Goal: Task Accomplishment & Management: Manage account settings

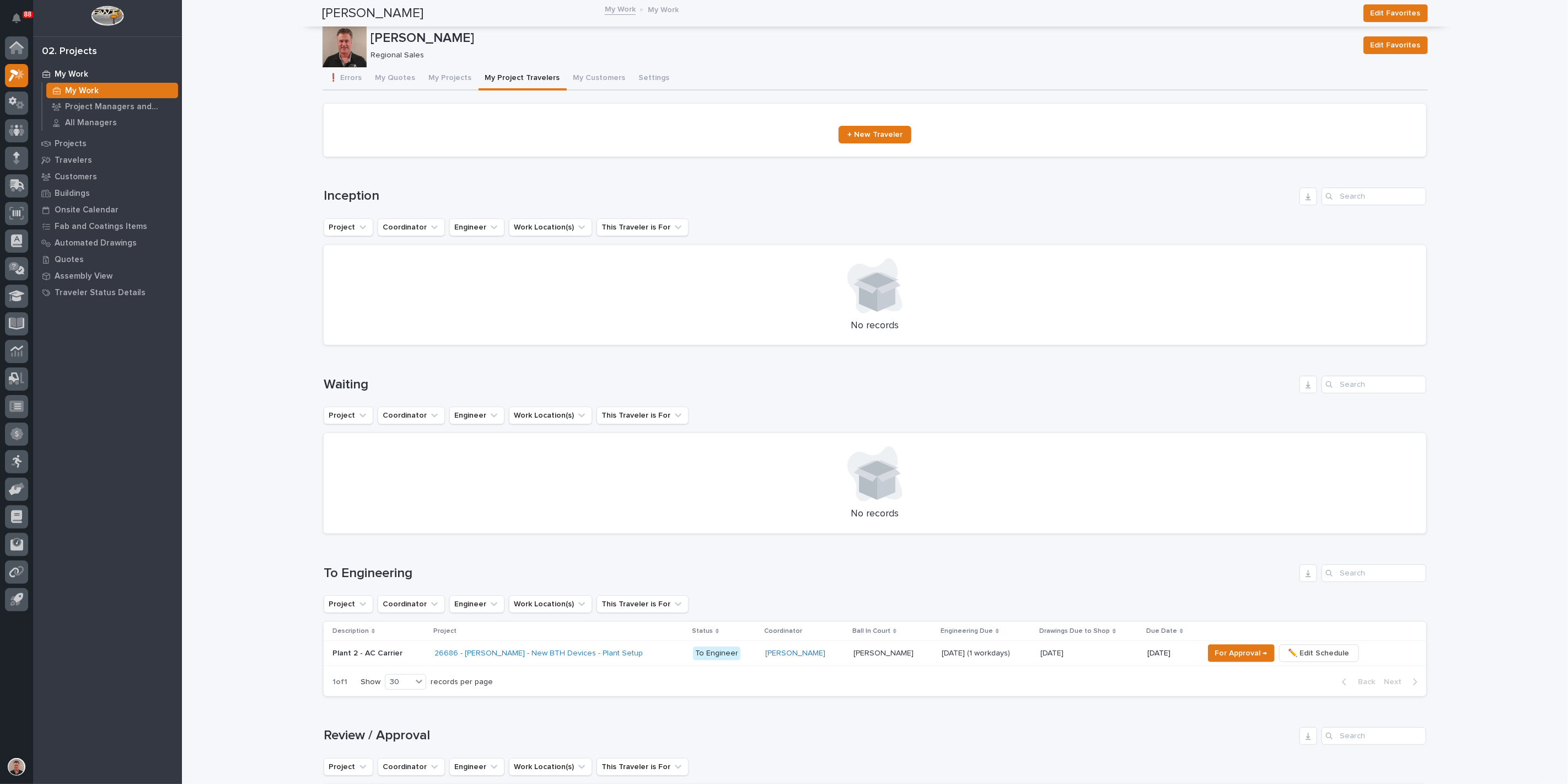
scroll to position [367, 0]
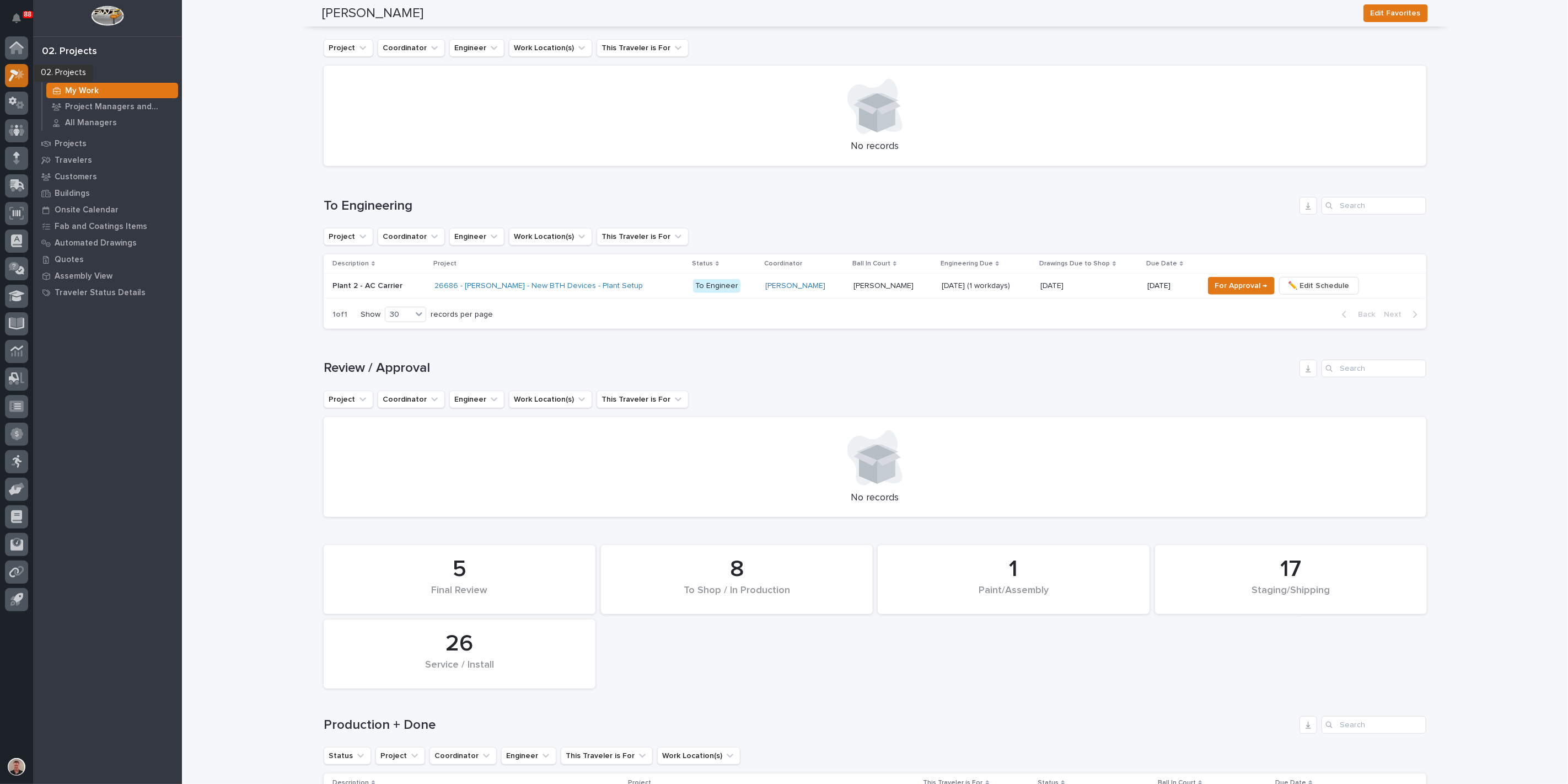
click at [18, 70] on icon at bounding box center [17, 75] width 16 height 13
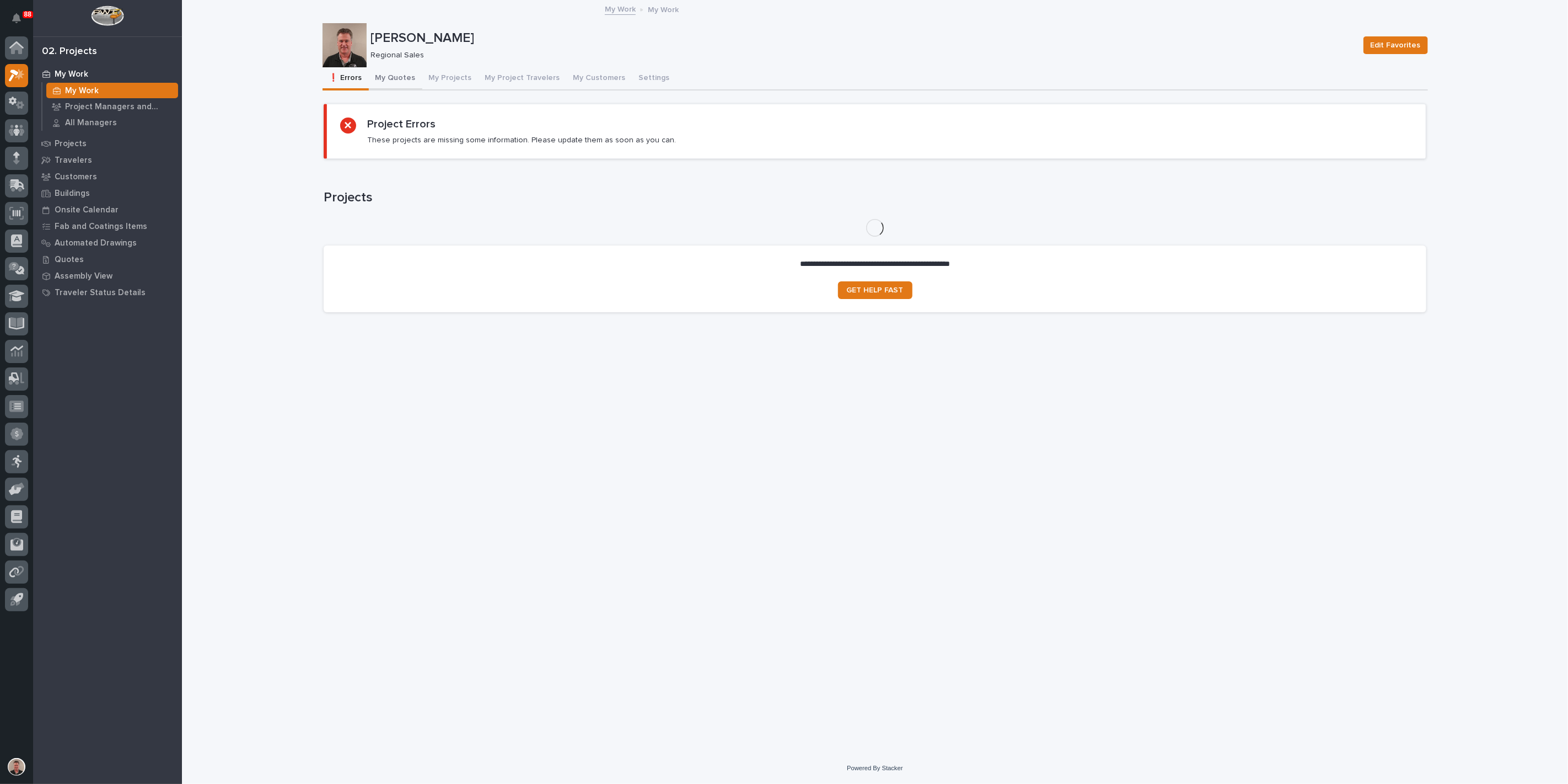
click at [410, 88] on button "My Quotes" at bounding box center [395, 79] width 54 height 23
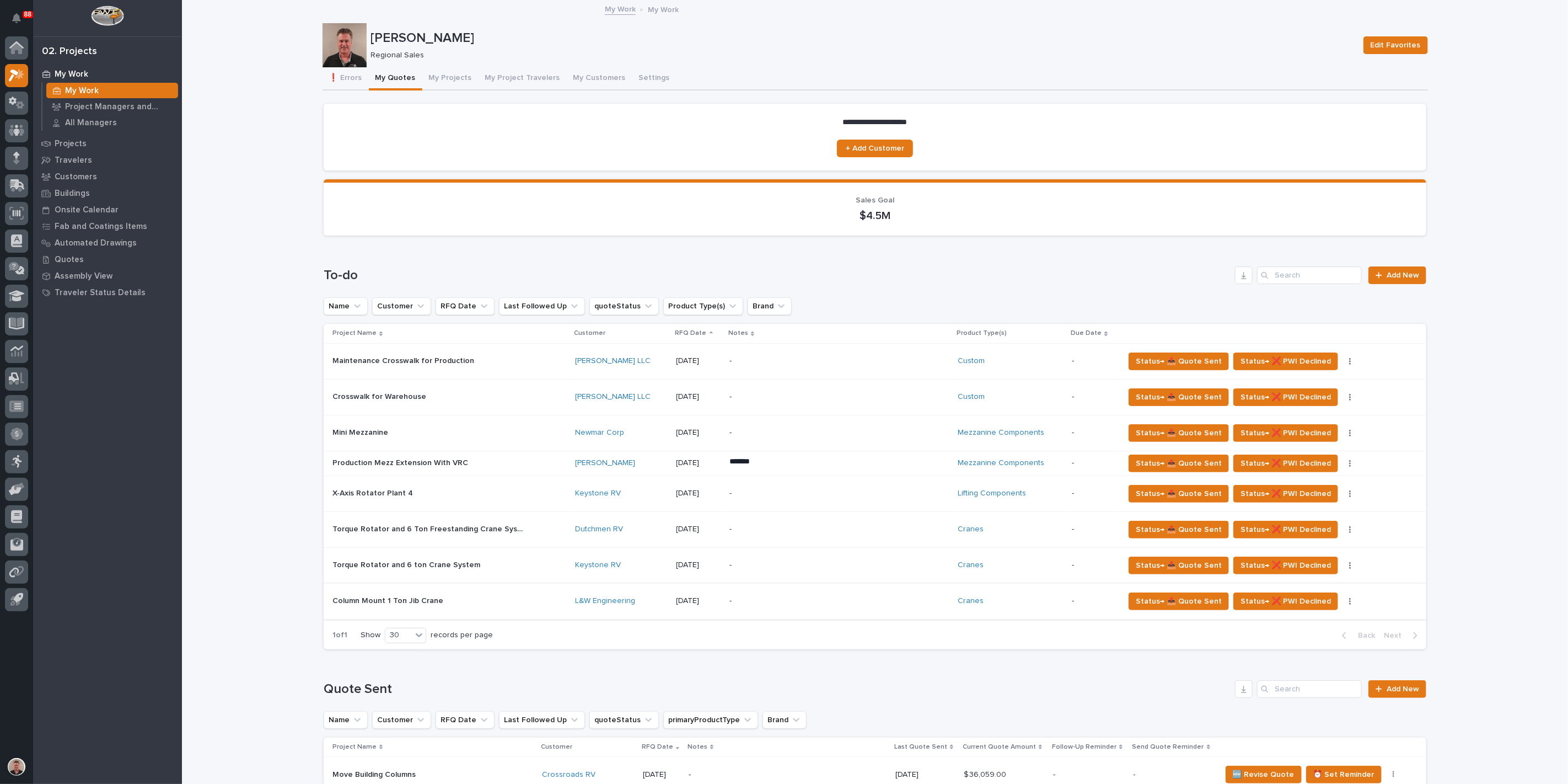
scroll to position [122, 0]
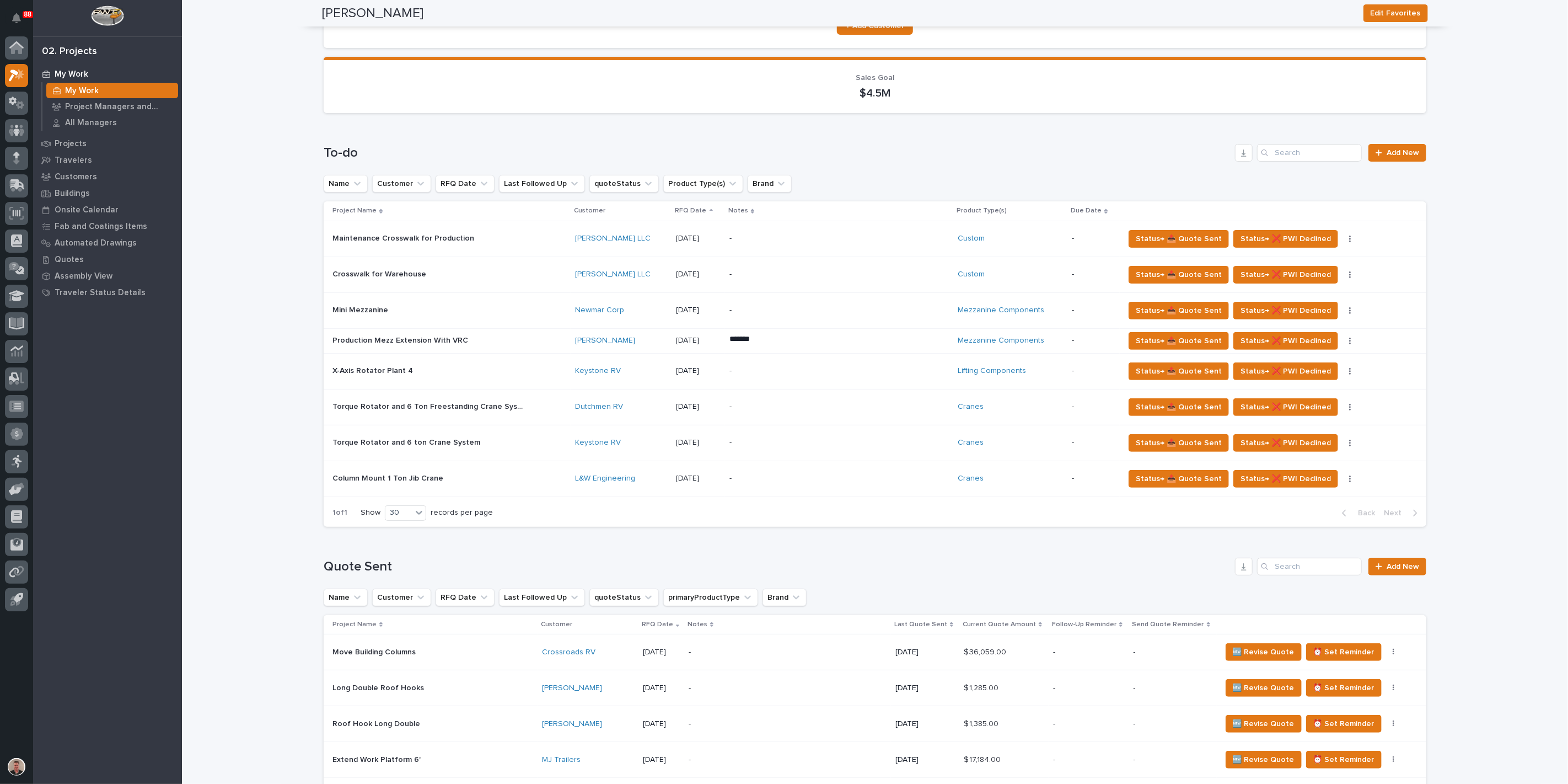
click at [519, 376] on p at bounding box center [430, 371] width 193 height 10
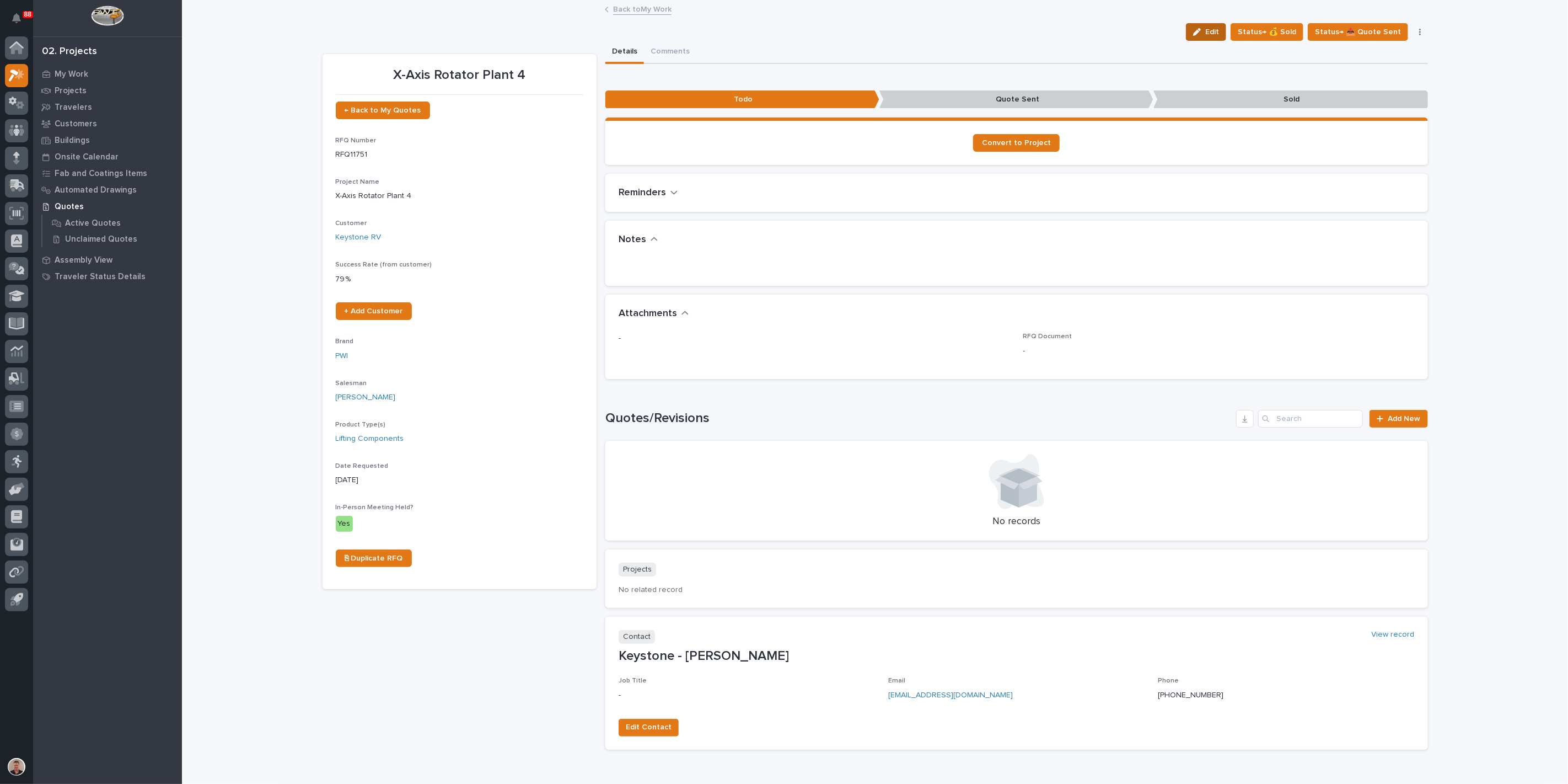
click at [1194, 41] on button "Edit" at bounding box center [1206, 32] width 40 height 18
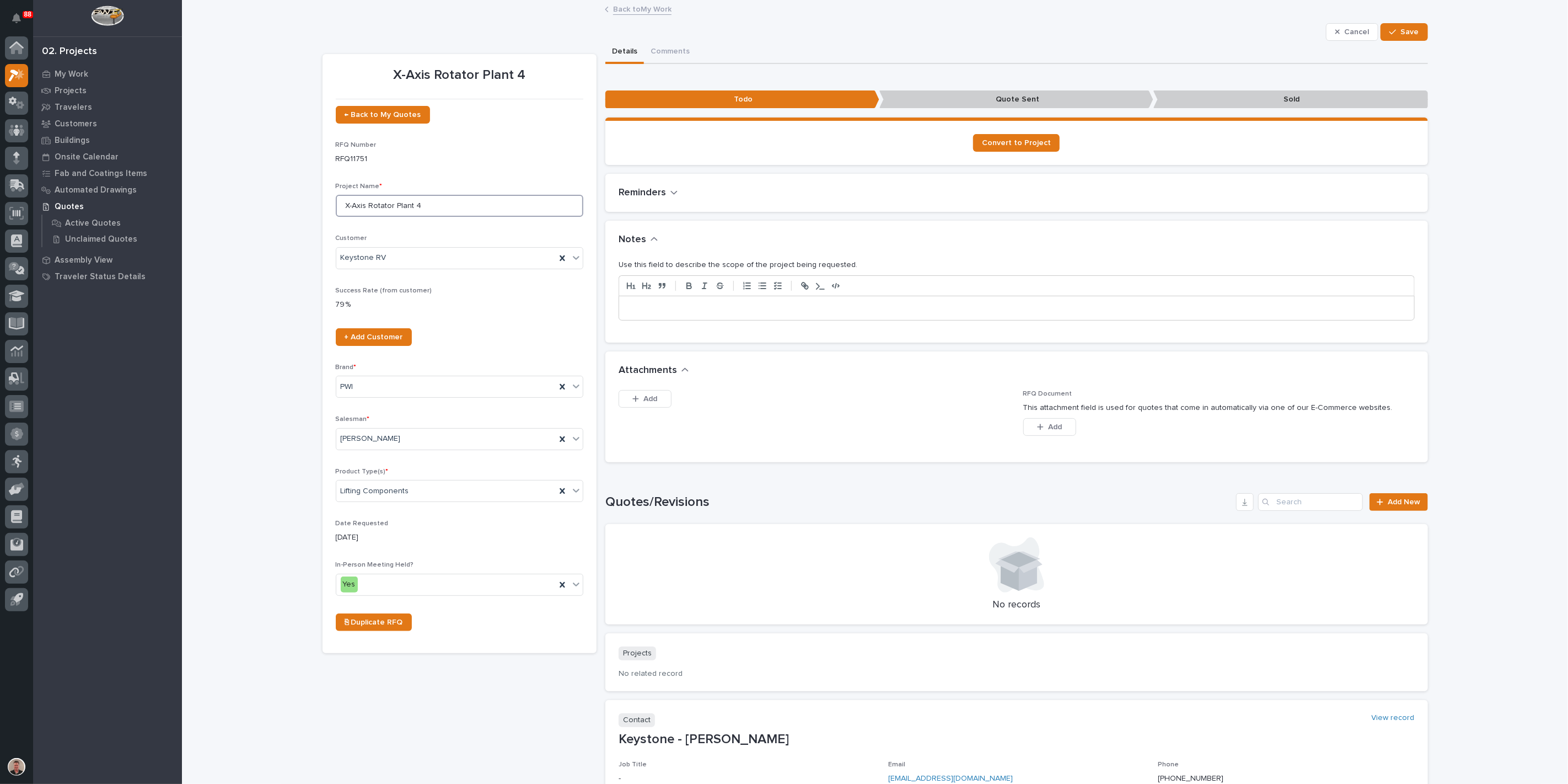
click at [373, 217] on input "X-Axis Rotator Plant 4" at bounding box center [460, 205] width 248 height 22
type input "Torque MP Plant 4"
click at [1402, 37] on span "Save" at bounding box center [1410, 32] width 19 height 10
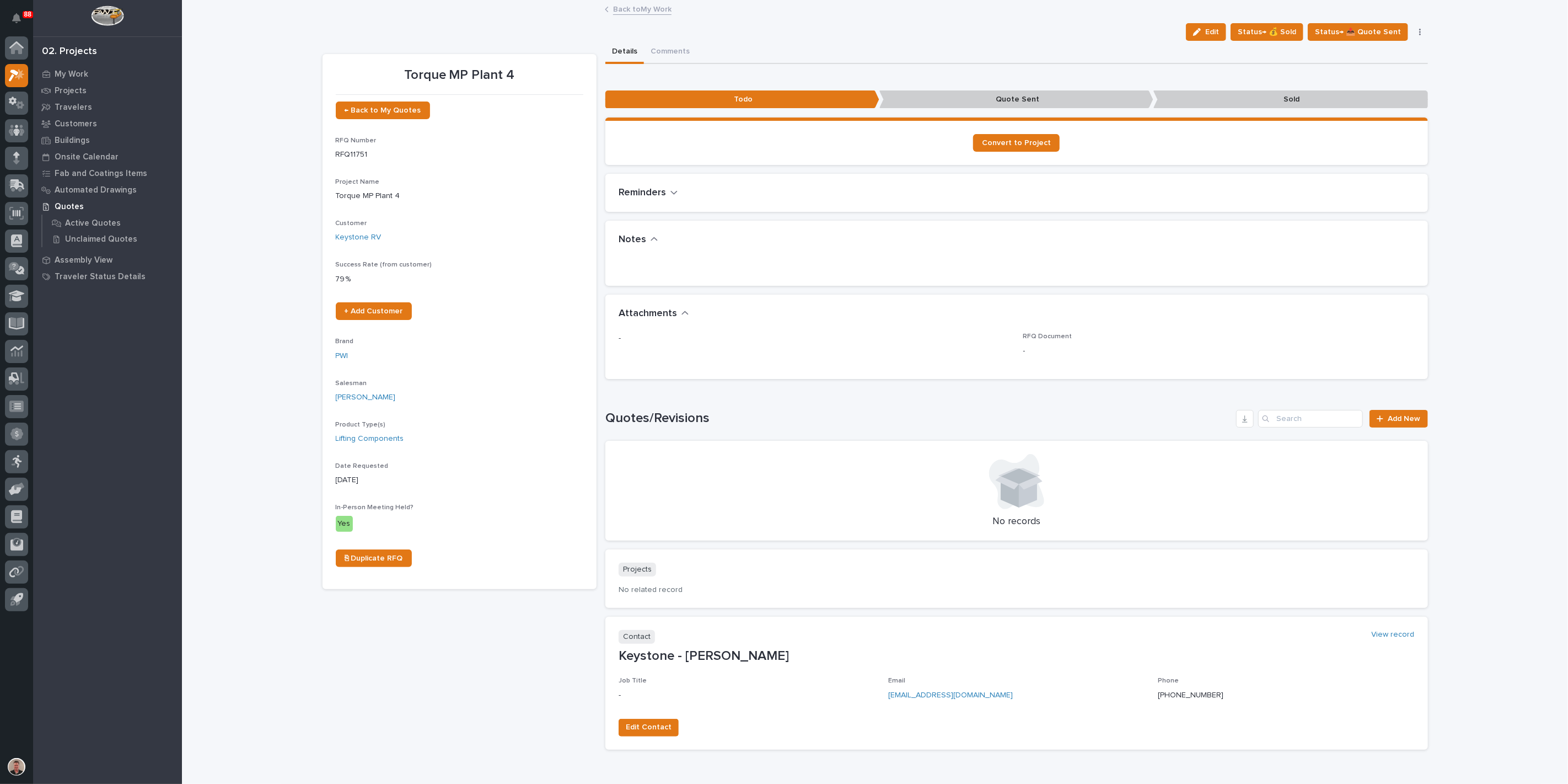
click at [639, 11] on link "Back to My Work" at bounding box center [642, 8] width 59 height 13
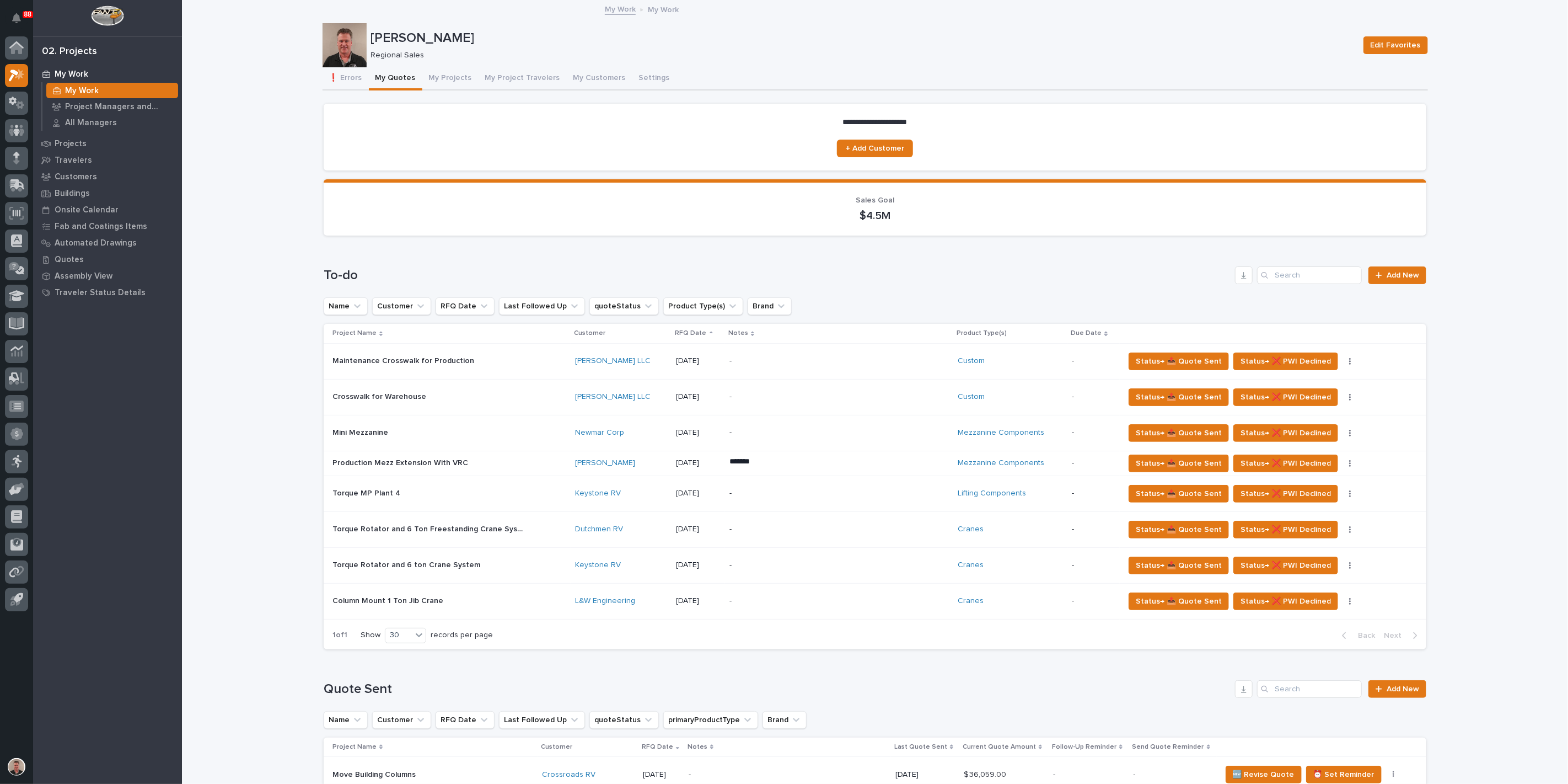
scroll to position [184, 0]
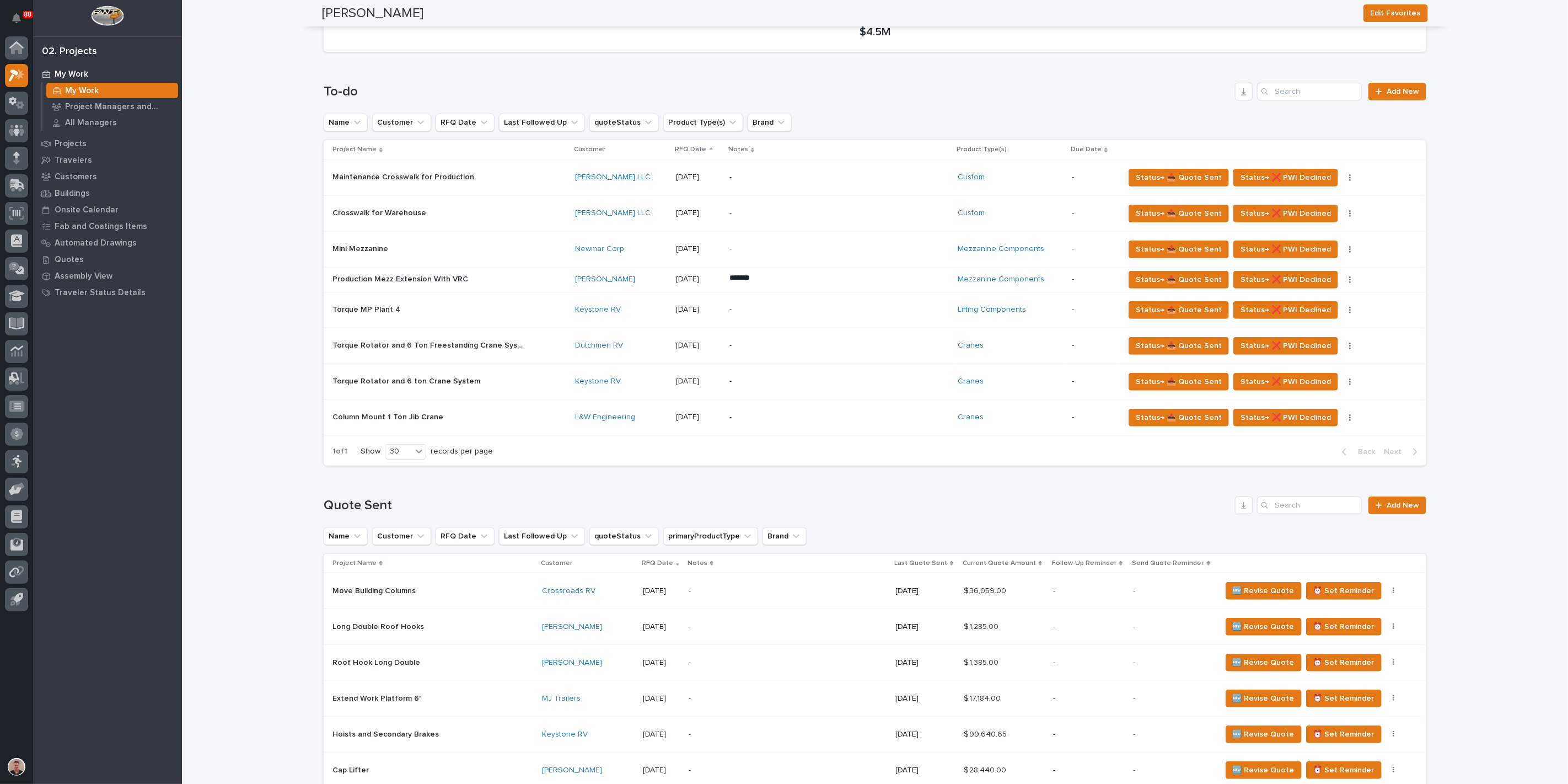
drag, startPoint x: 386, startPoint y: 454, endPoint x: 367, endPoint y: 449, distance: 19.6
click at [367, 351] on p "Torque Rotator and 6 Ton Freestanding Crane System" at bounding box center [431, 345] width 195 height 12
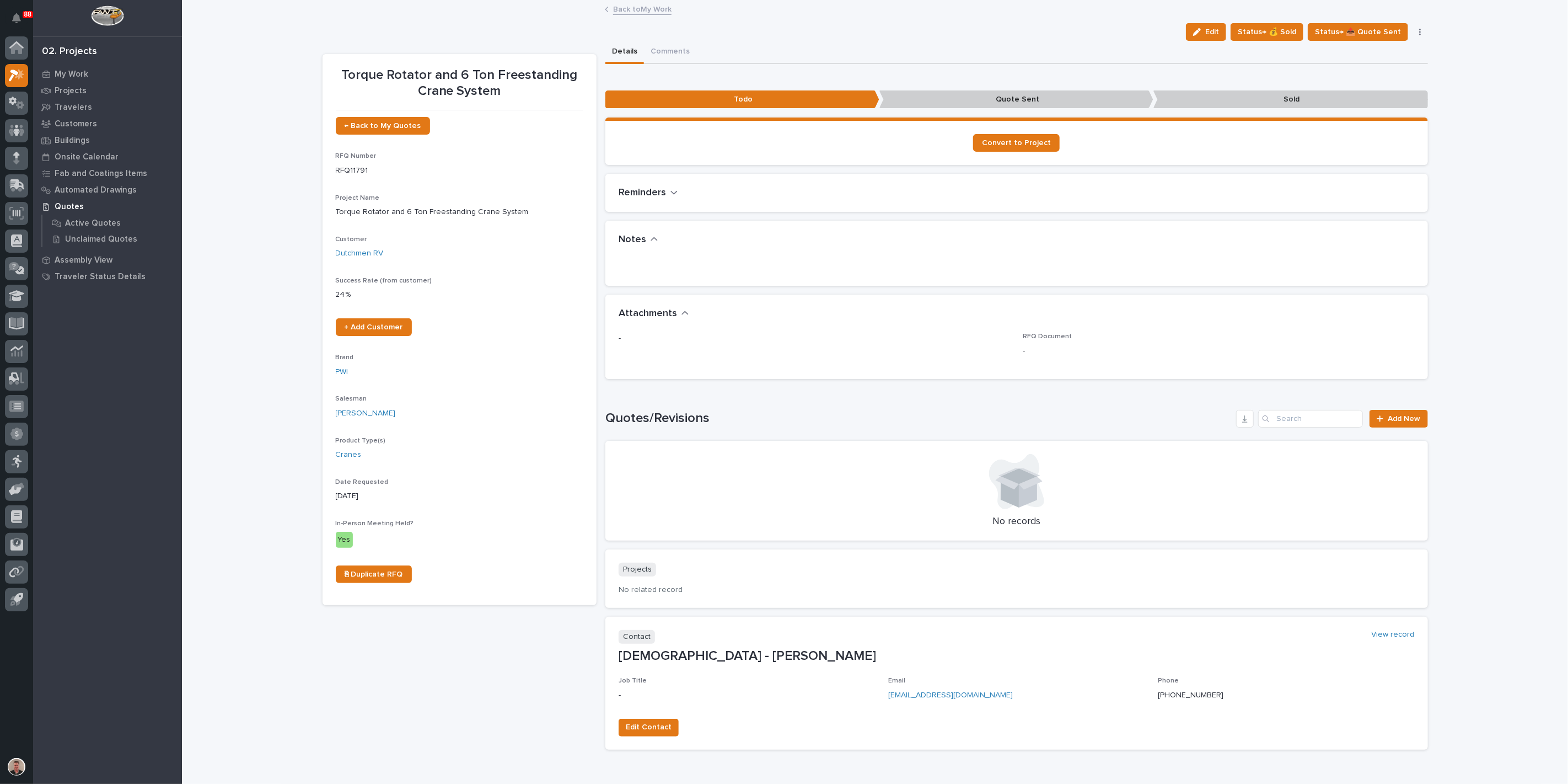
click at [1193, 36] on div "button" at bounding box center [1199, 32] width 12 height 8
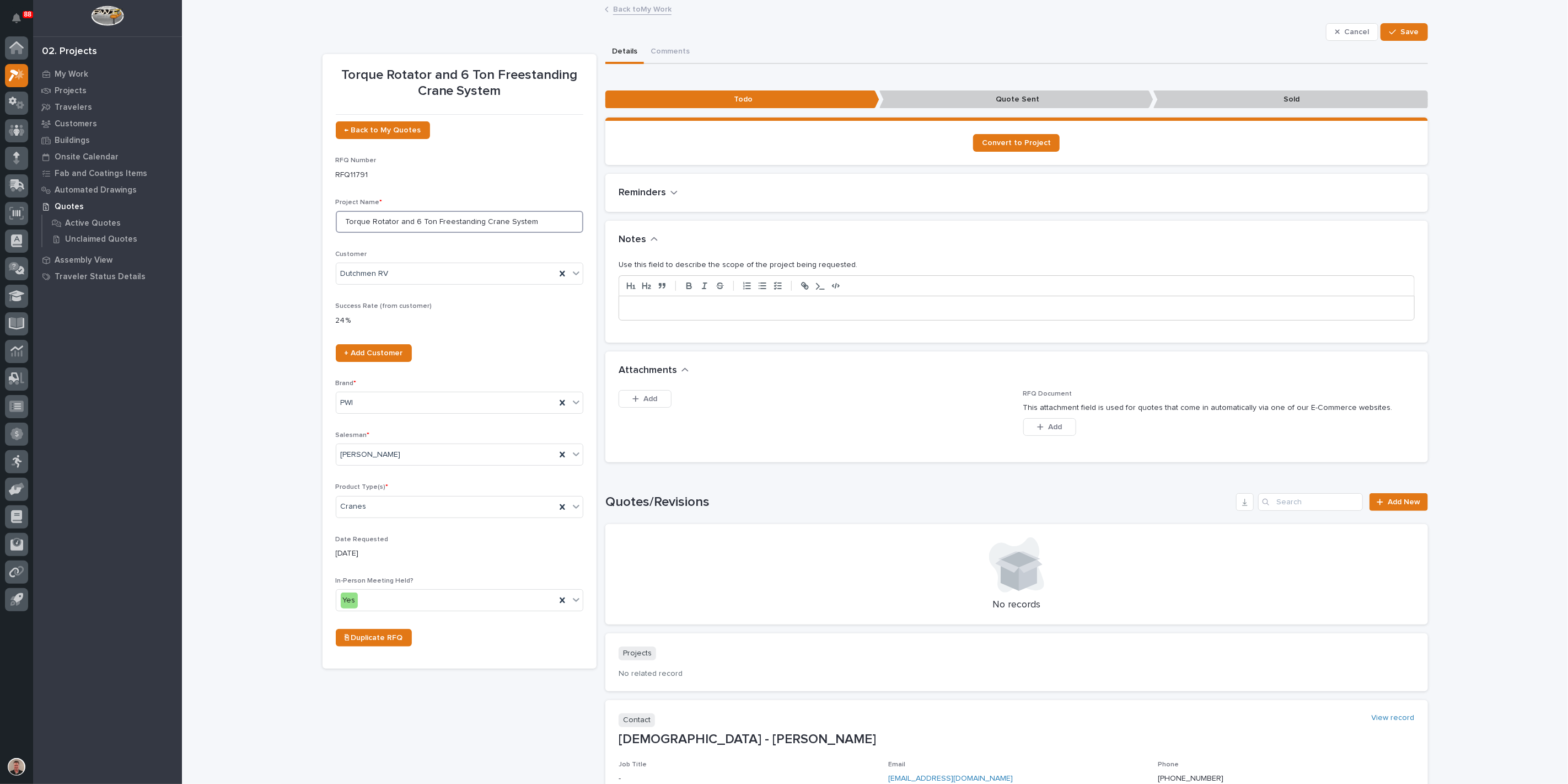
click at [406, 232] on input "Torque Rotator and 6 Ton Freestanding Crane System" at bounding box center [460, 222] width 248 height 22
type input "Torque MP and 6 Ton Freestanding Crane System"
click at [1401, 37] on span "Save" at bounding box center [1410, 32] width 19 height 10
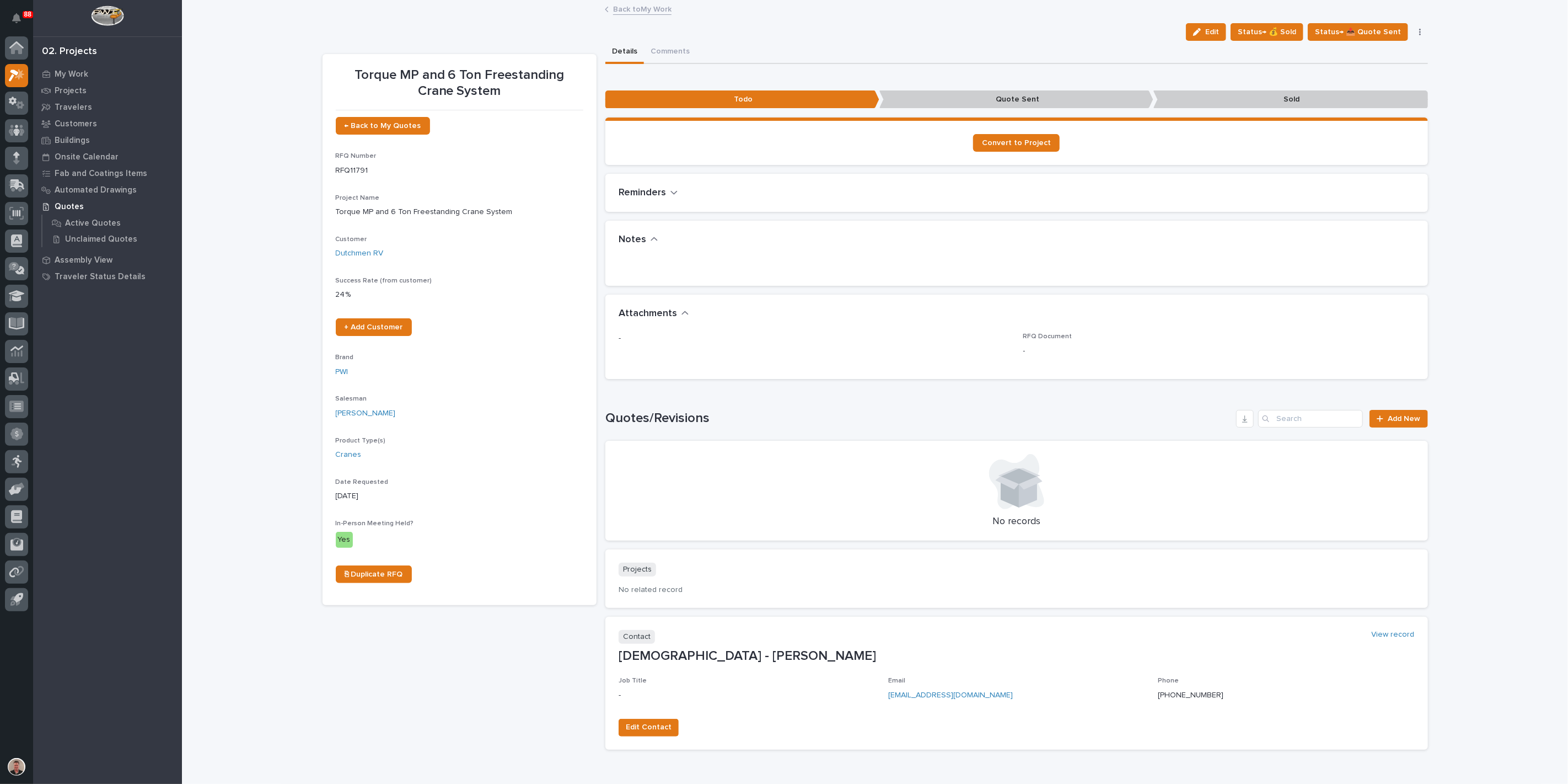
click at [633, 14] on link "Back to My Work" at bounding box center [642, 8] width 59 height 13
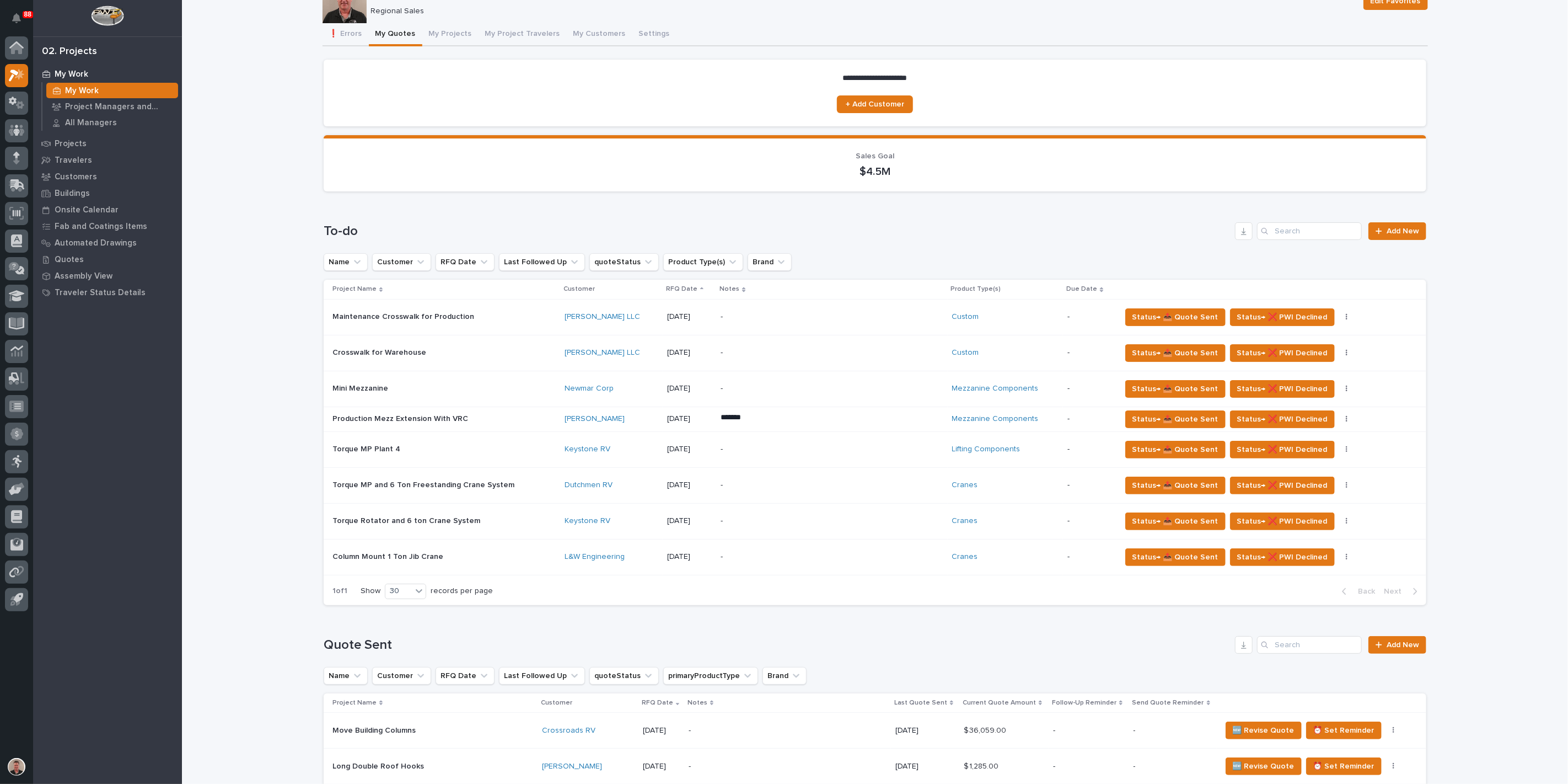
scroll to position [62, 0]
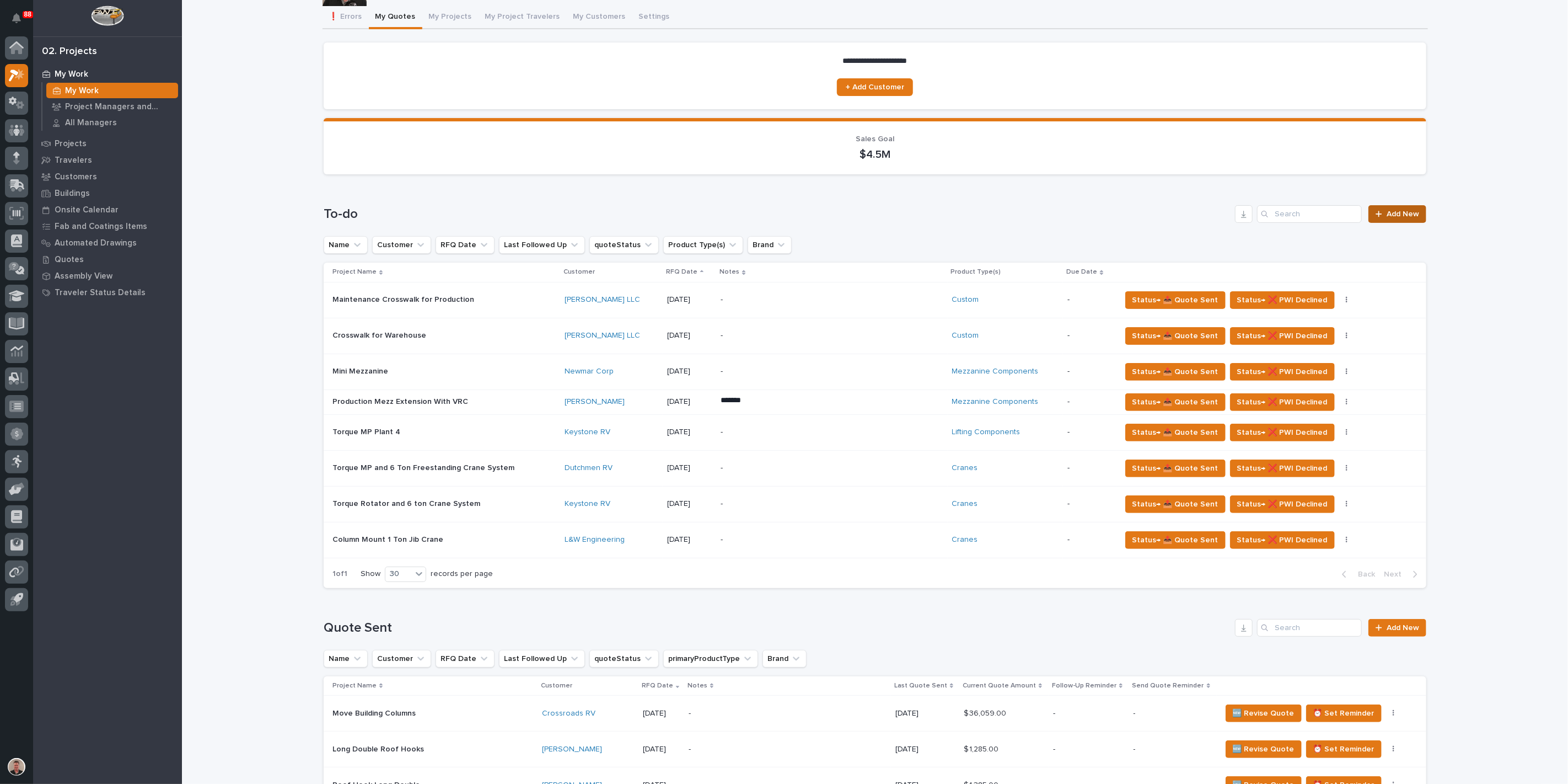
click at [1392, 218] on span "Add New" at bounding box center [1403, 214] width 32 height 8
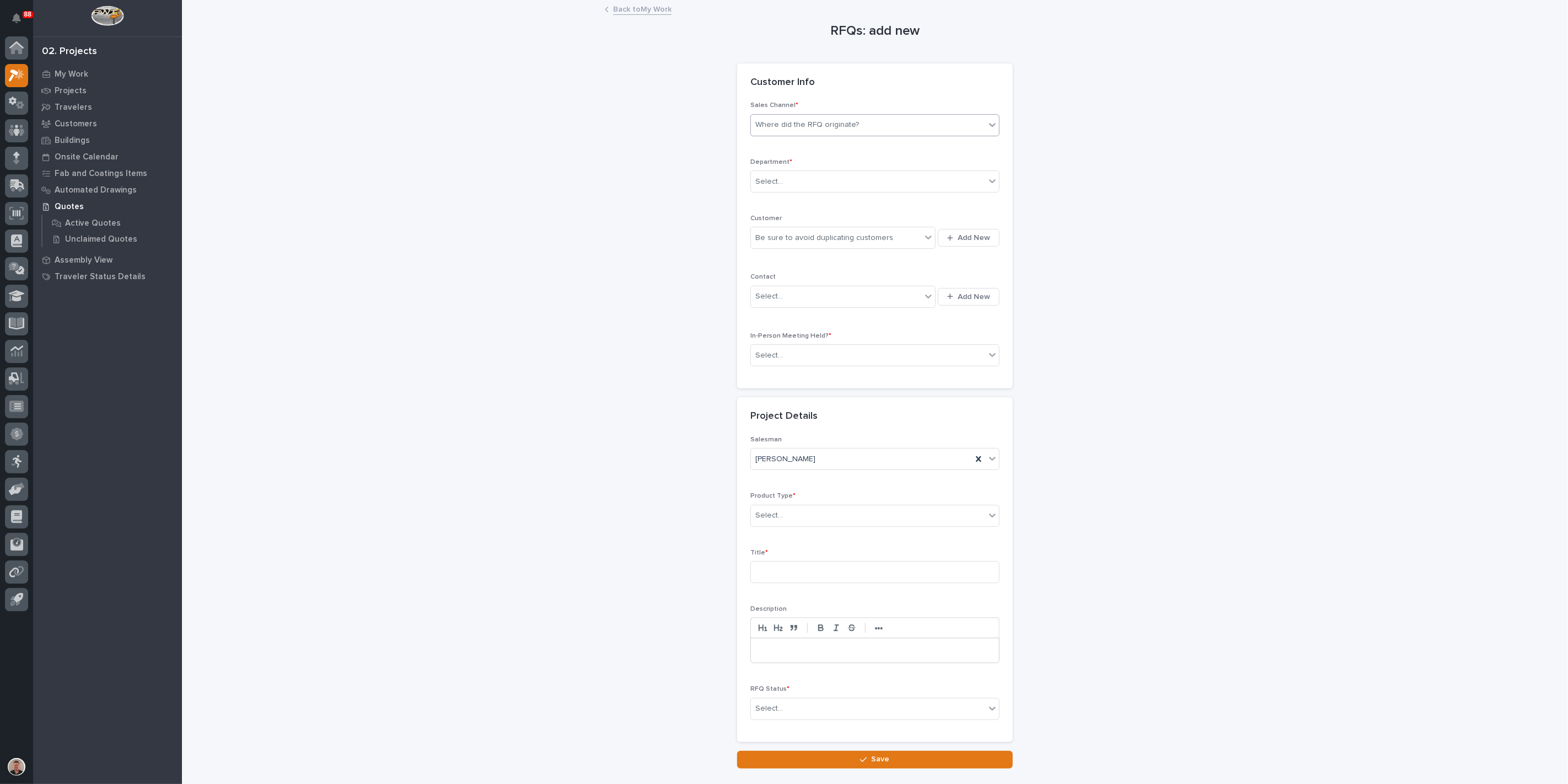
click at [800, 131] on div "Where did the RFQ originate?" at bounding box center [807, 125] width 103 height 12
click at [788, 194] on div "PWI" at bounding box center [870, 193] width 241 height 20
